Goal: Check status: Check status

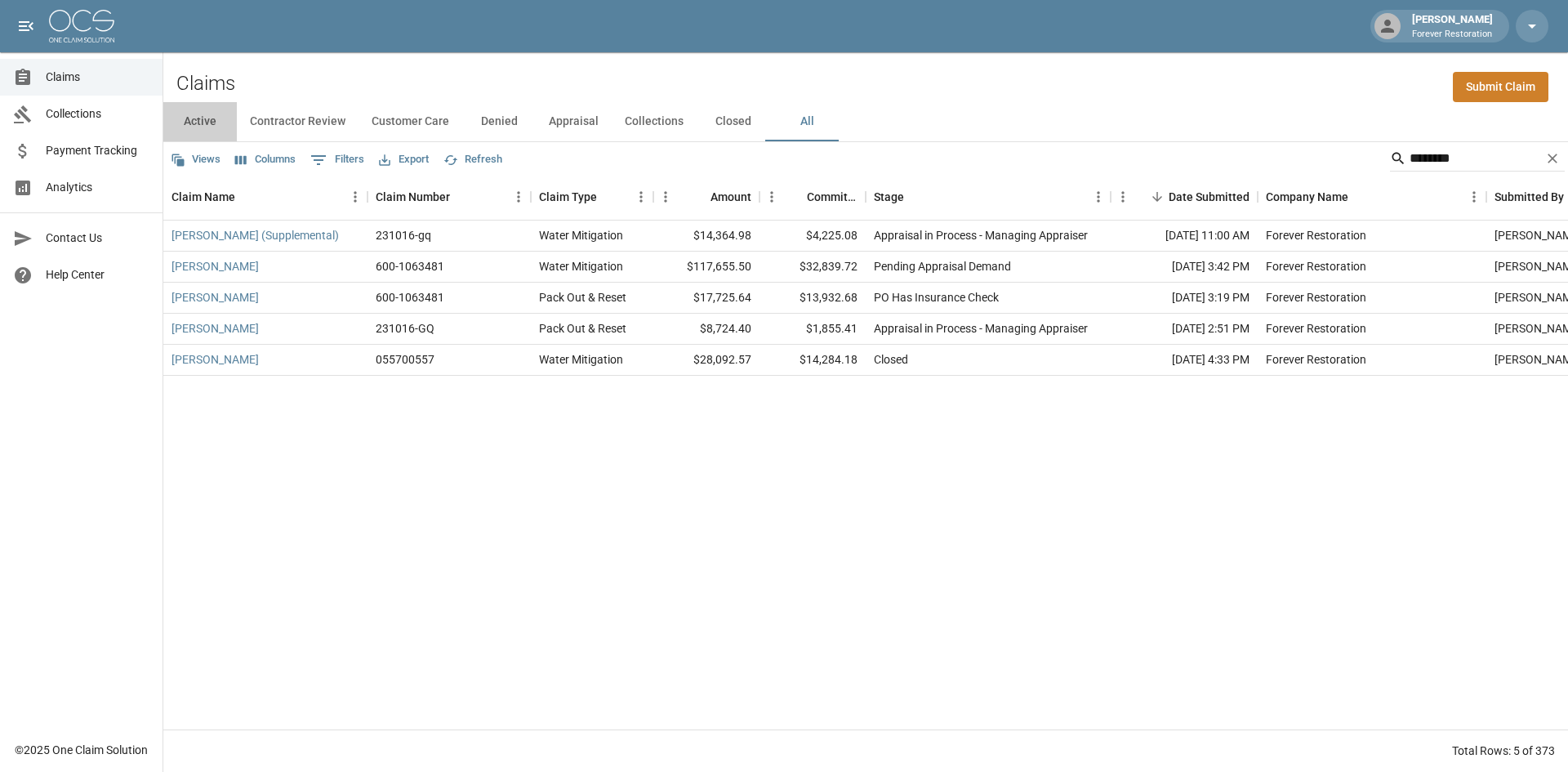
click at [192, 124] on button "Active" at bounding box center [200, 121] width 73 height 39
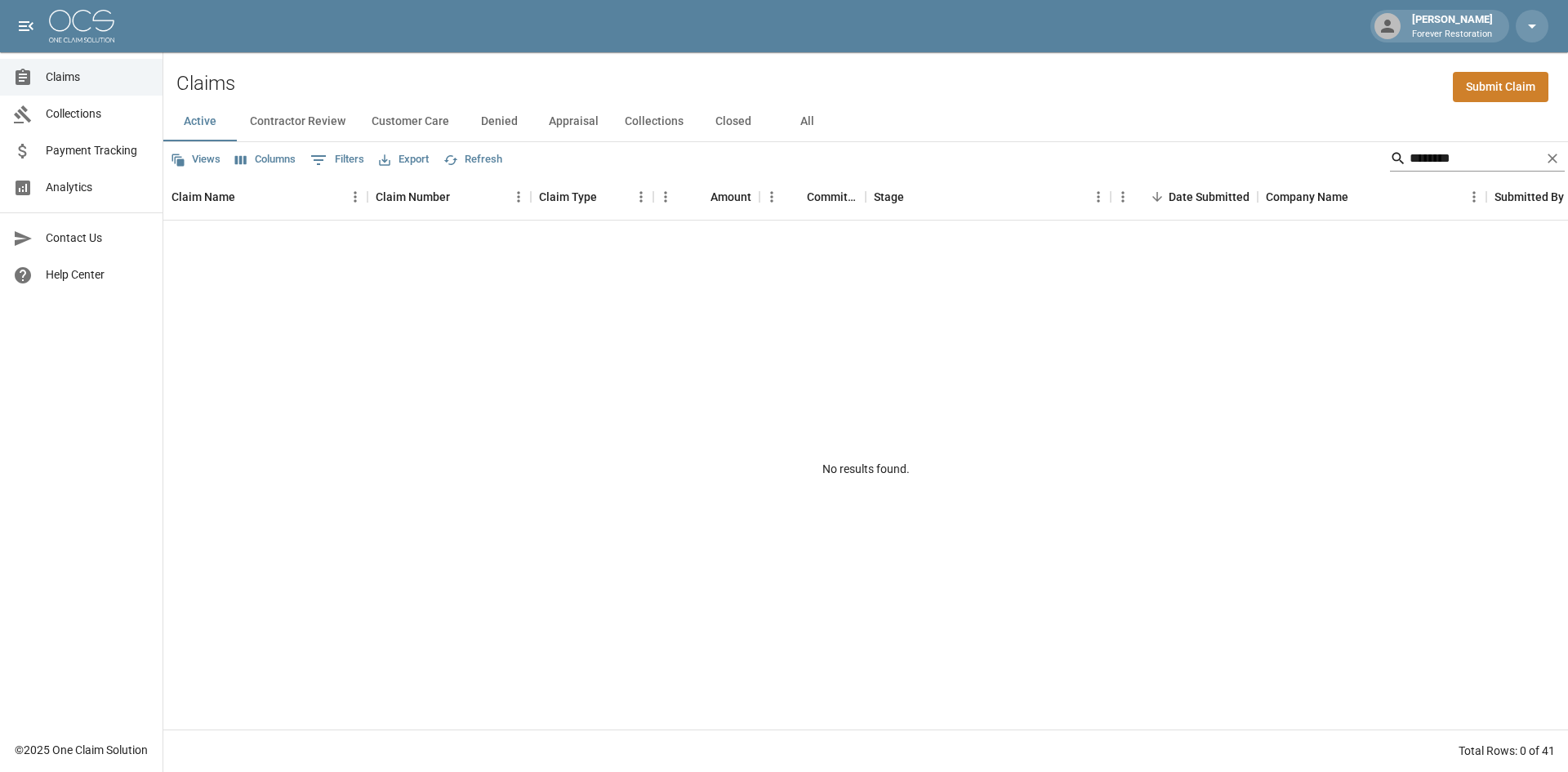
click at [1551, 159] on icon "Clear" at bounding box center [1552, 158] width 16 height 16
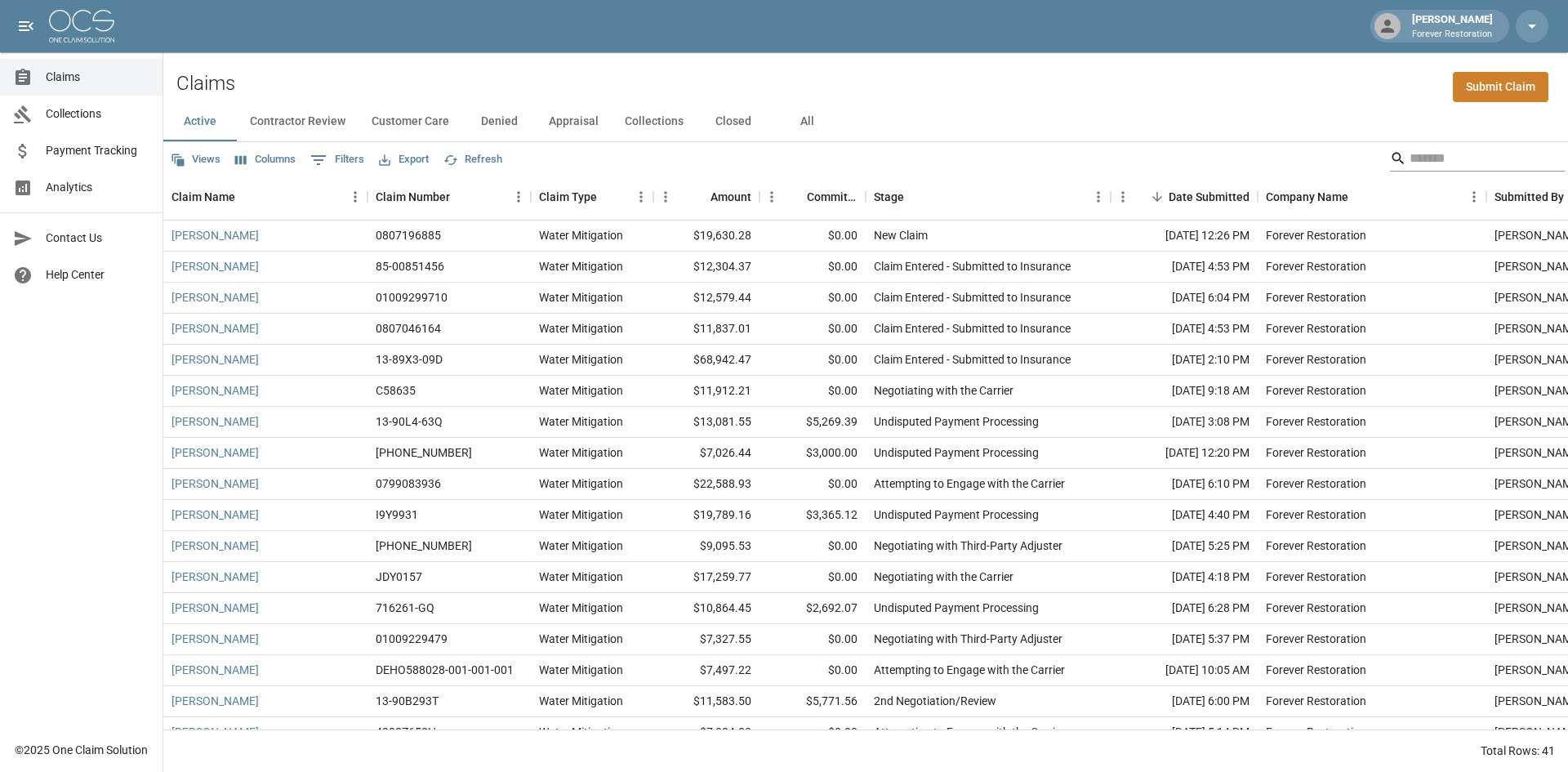
click at [1465, 165] on input "Search" at bounding box center [1475, 158] width 130 height 26
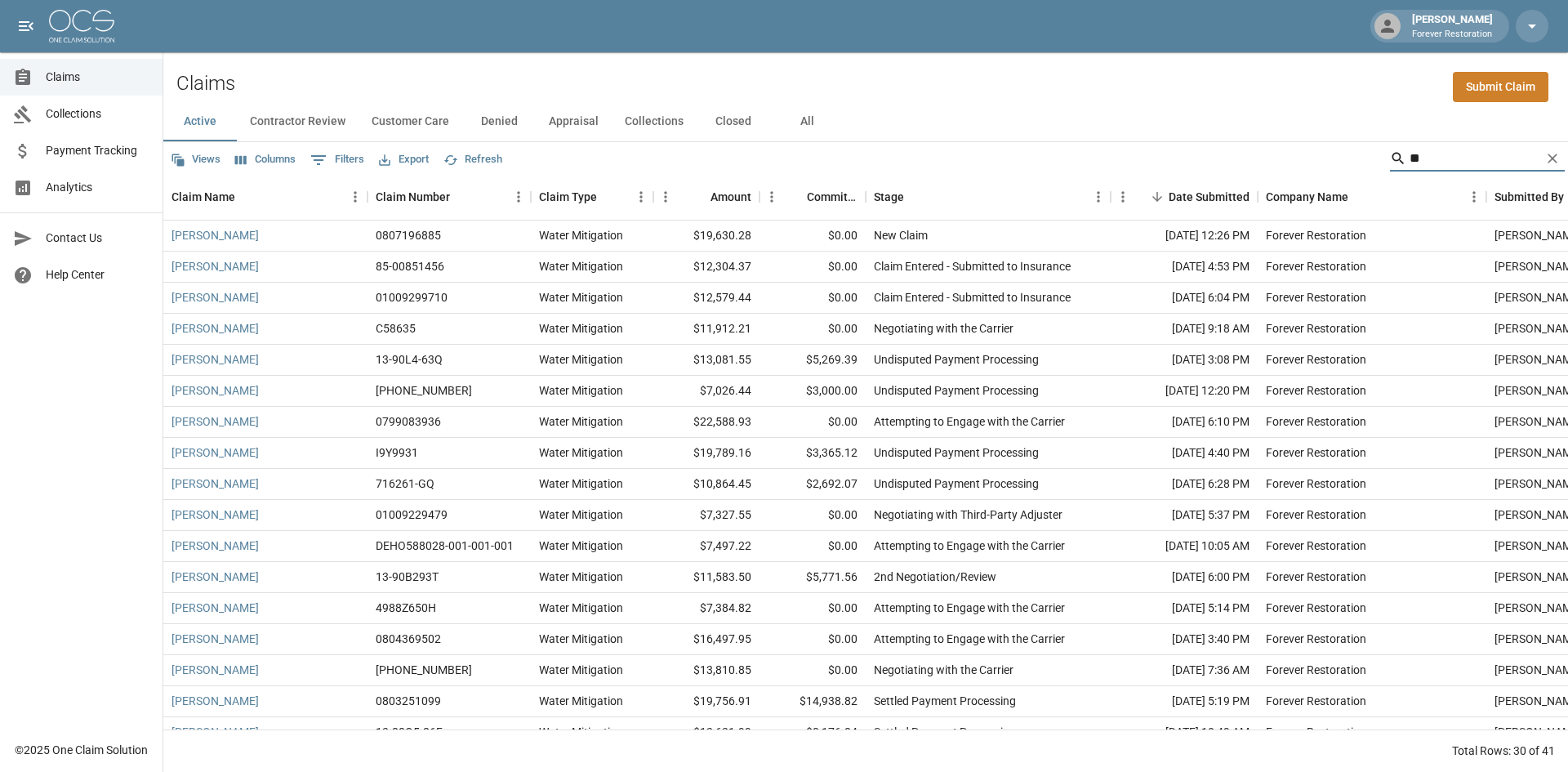
type input "*"
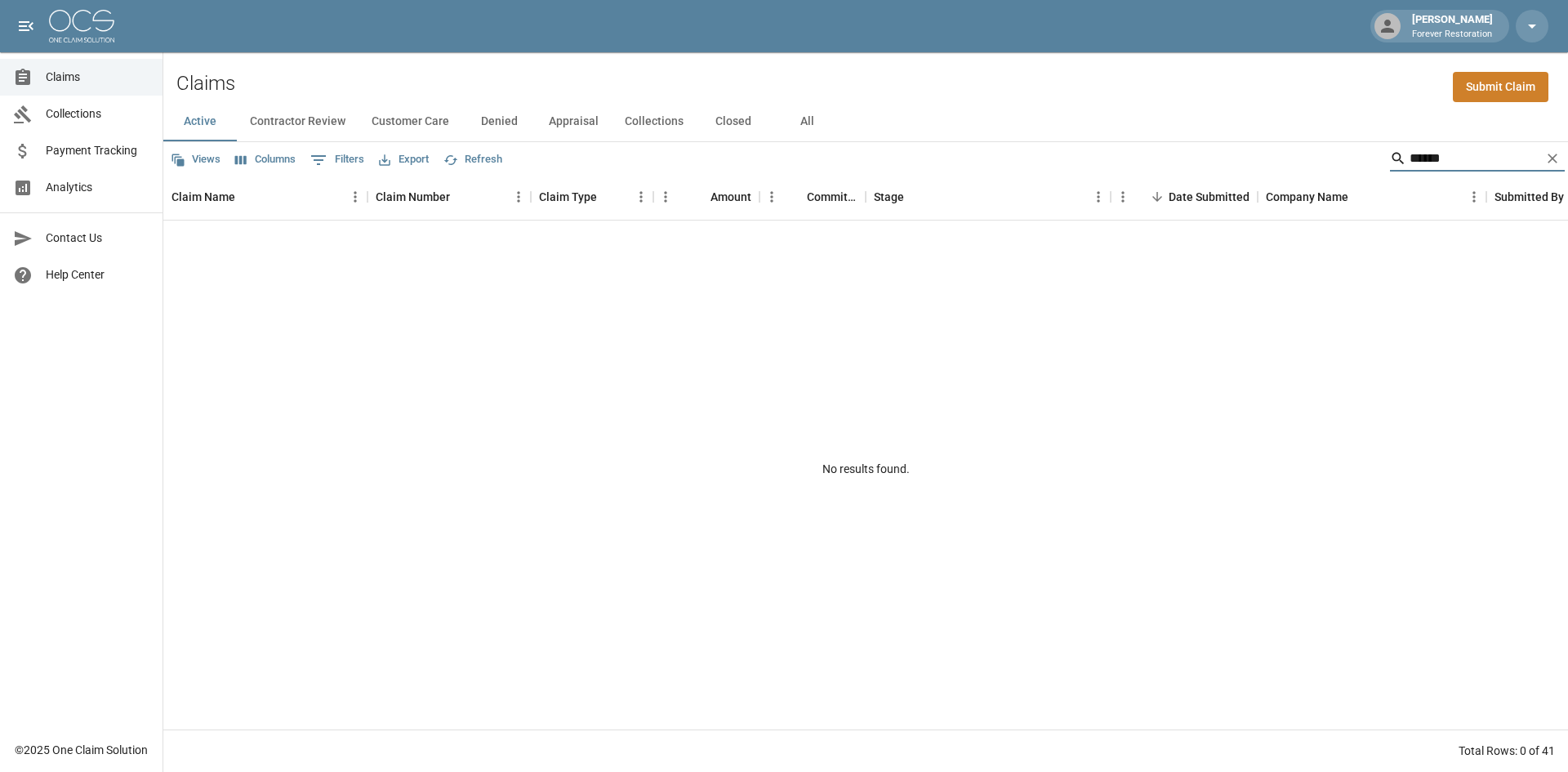
type input "******"
click at [1548, 162] on icon "Clear" at bounding box center [1552, 158] width 16 height 16
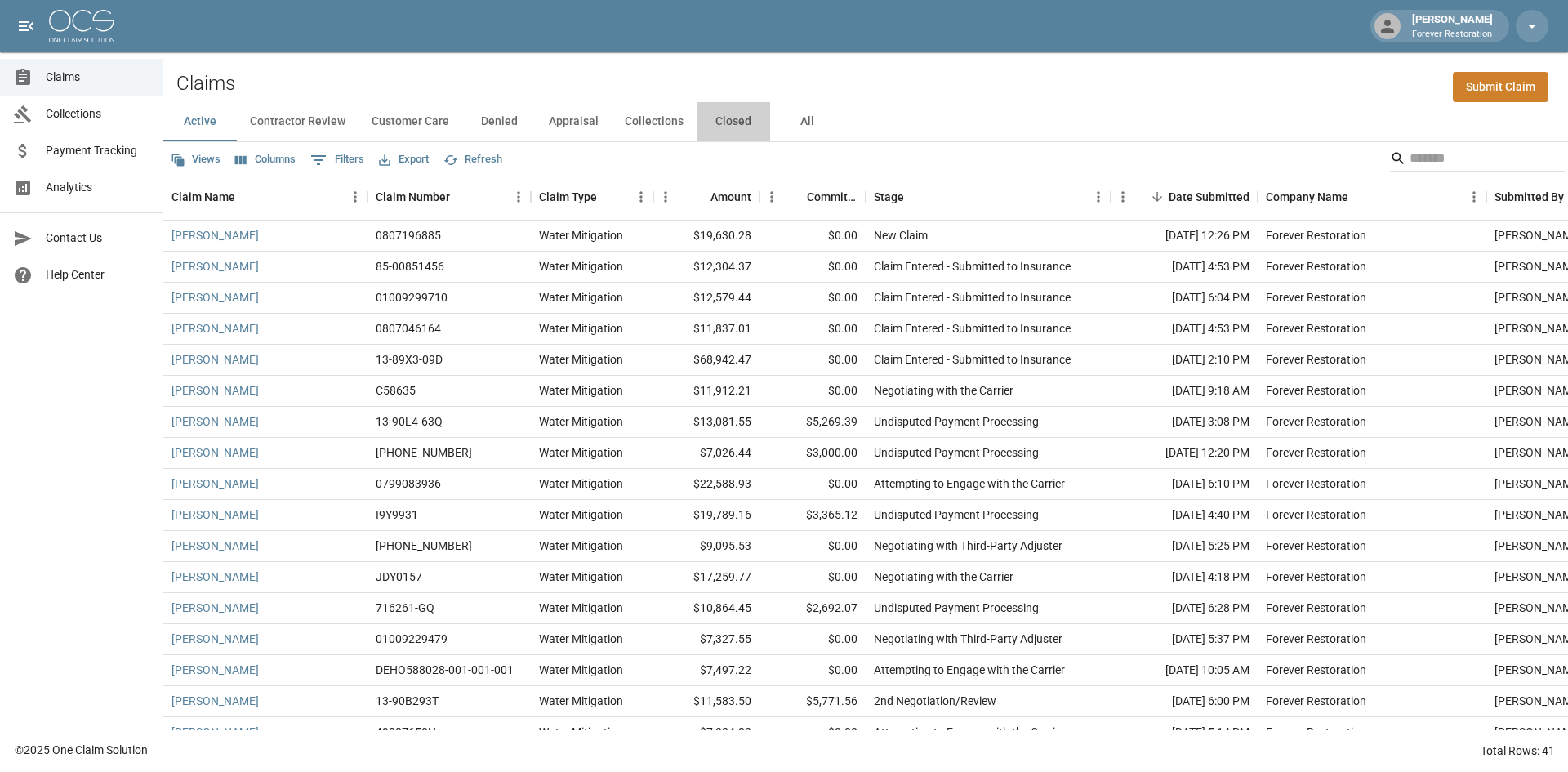
click at [729, 122] on button "Closed" at bounding box center [733, 121] width 73 height 39
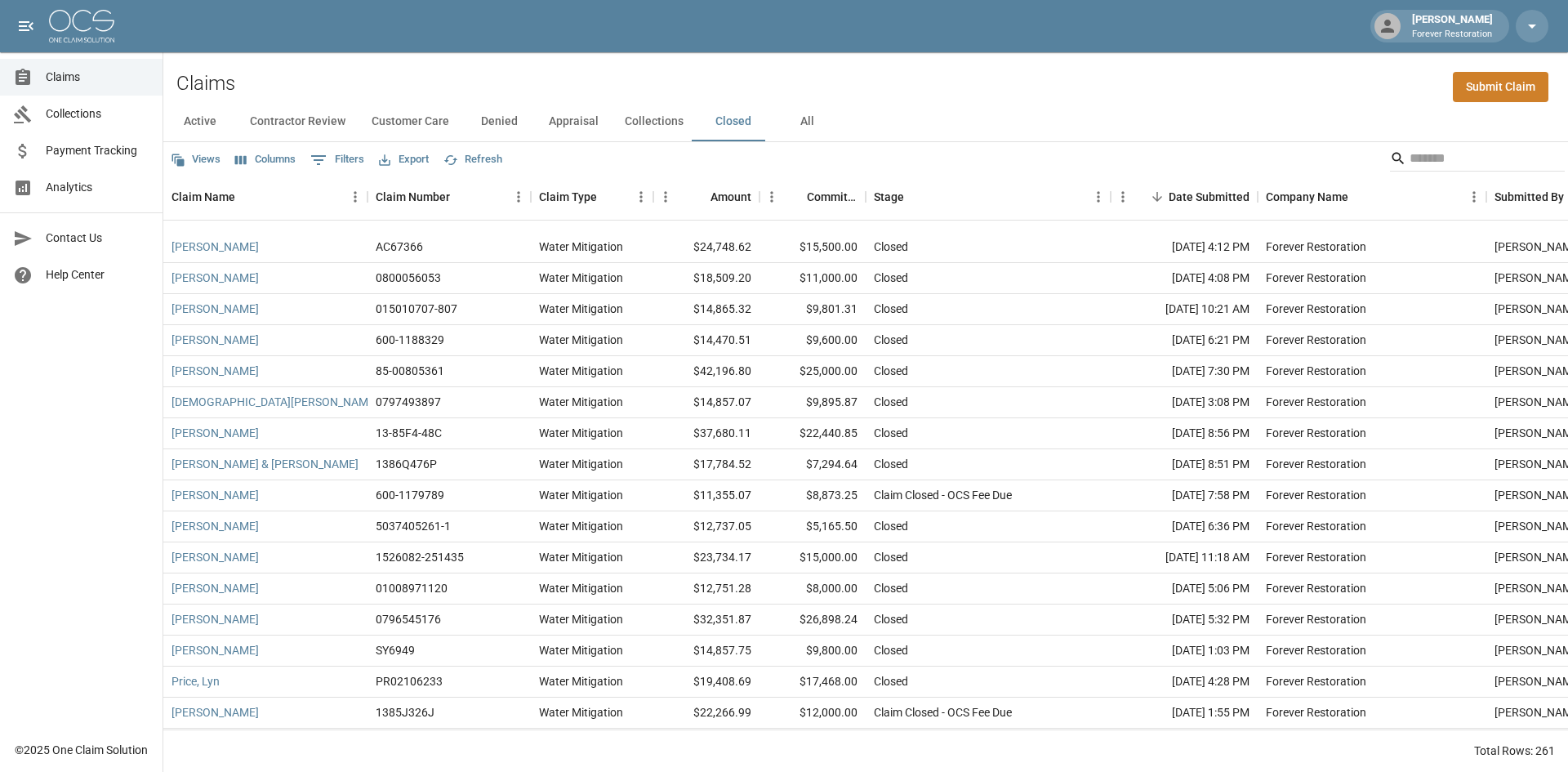
scroll to position [327, 0]
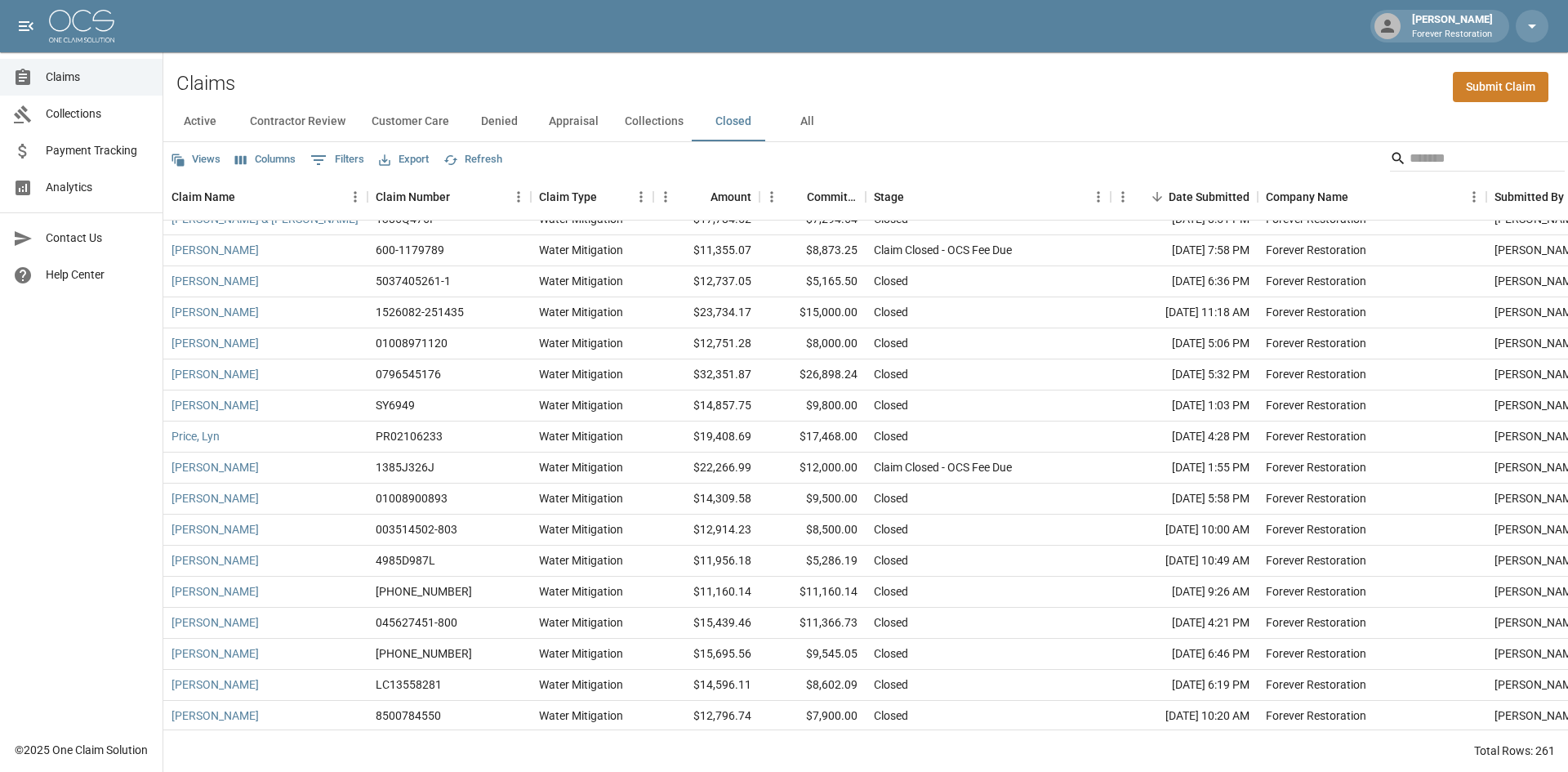
click at [815, 128] on button "All" at bounding box center [806, 121] width 73 height 39
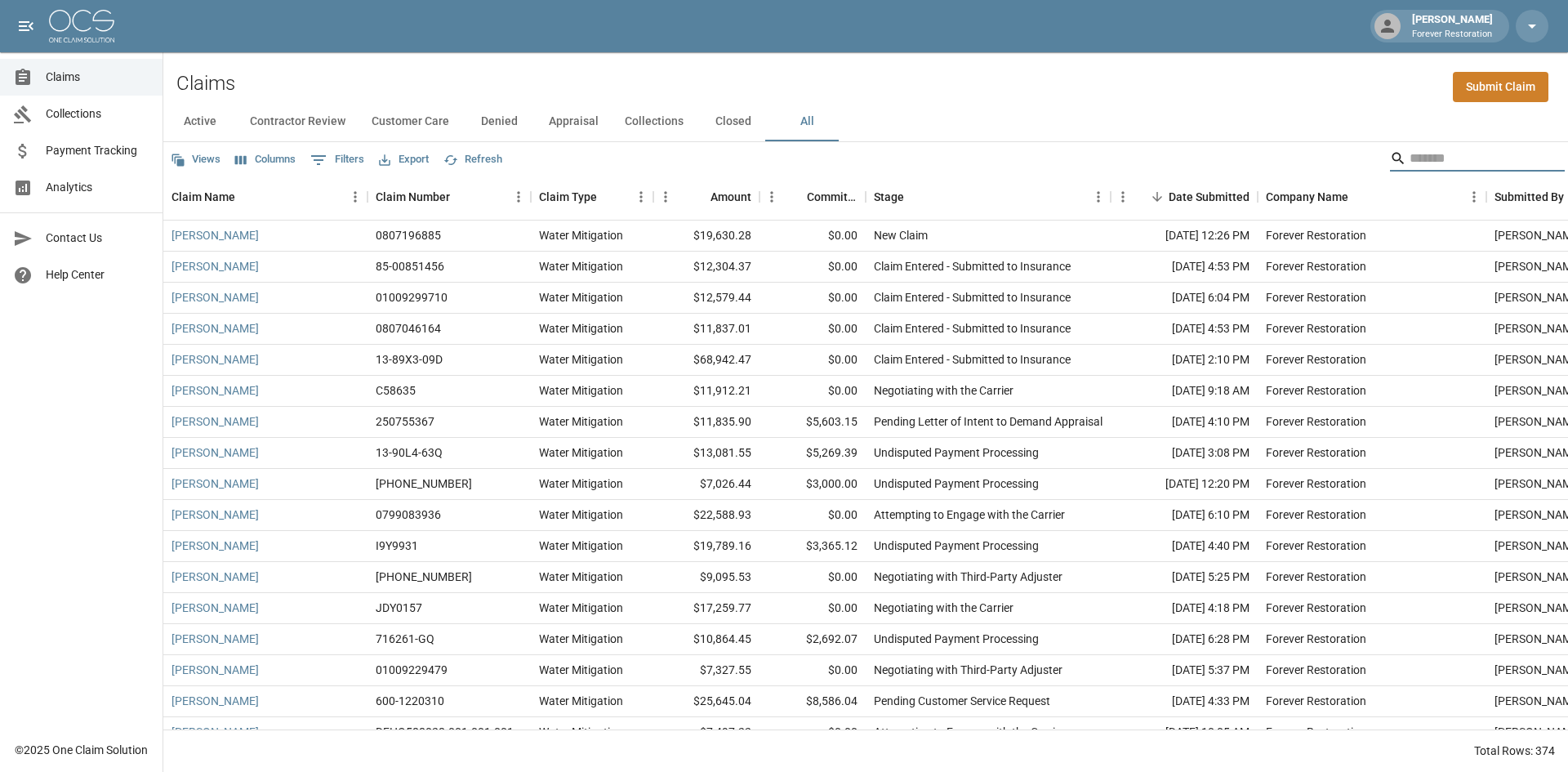
click at [1453, 145] on input "Search" at bounding box center [1475, 158] width 130 height 26
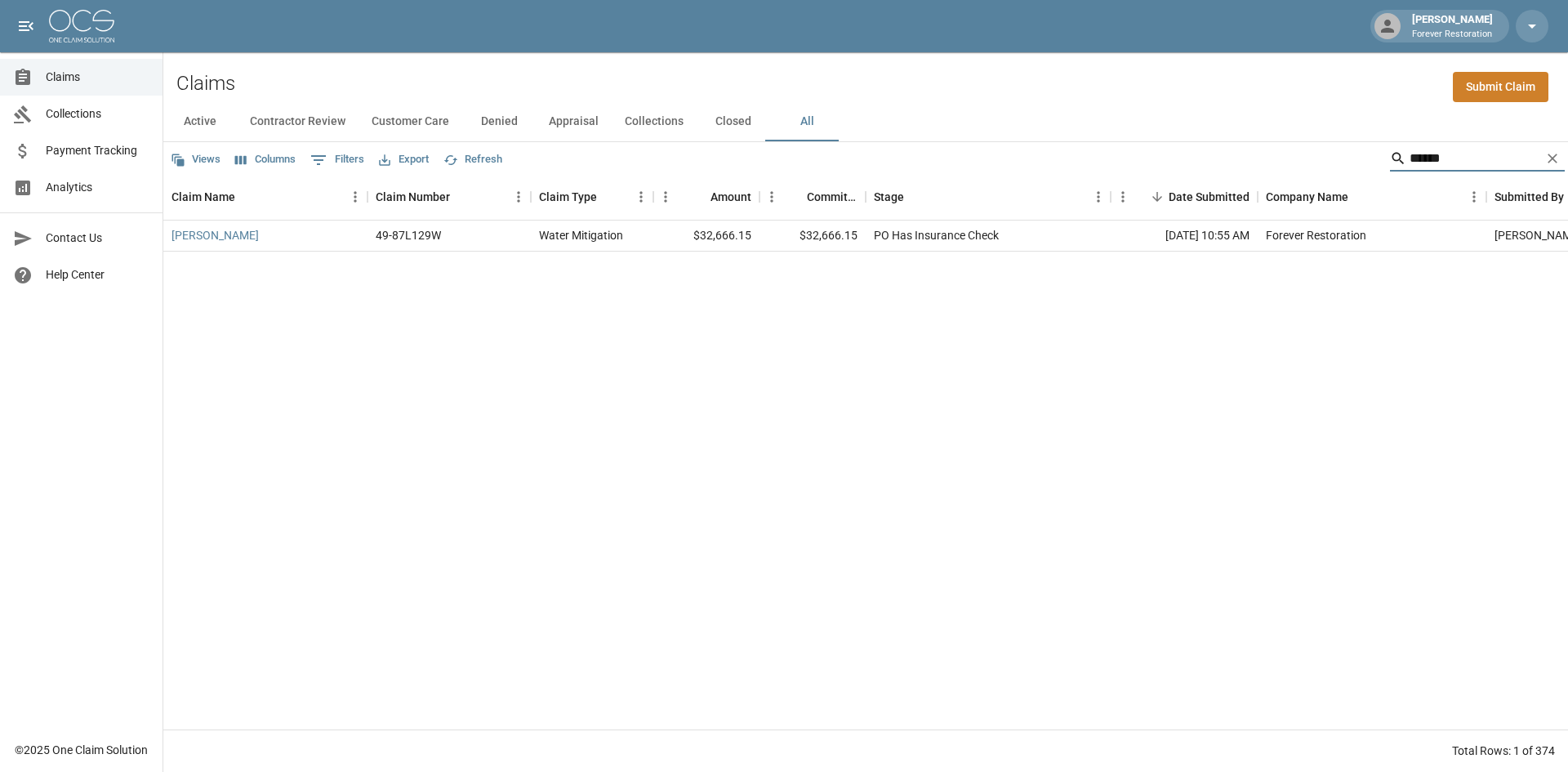
type input "******"
click at [1548, 159] on icon "Clear" at bounding box center [1552, 158] width 16 height 16
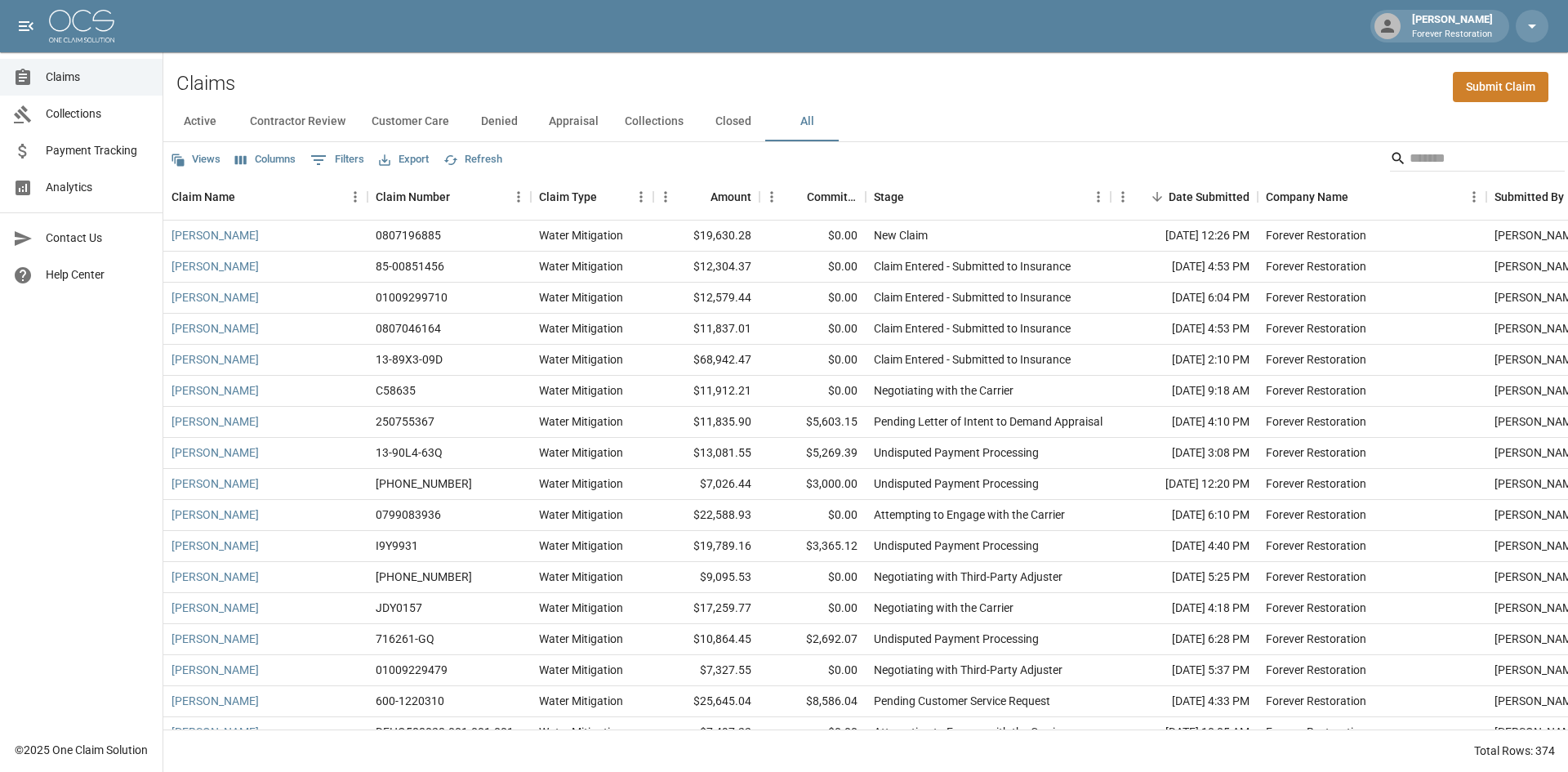
click at [194, 125] on button "Active" at bounding box center [200, 121] width 73 height 39
